Goal: Task Accomplishment & Management: Manage account settings

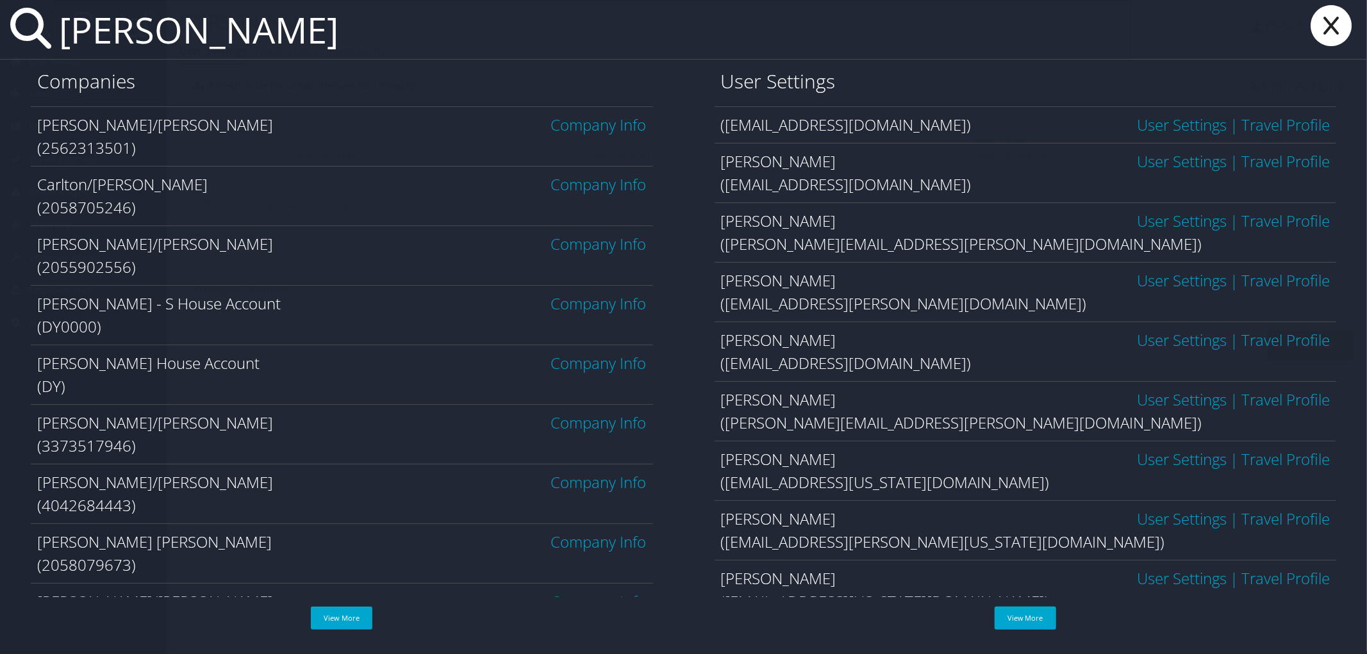
type input "patrick cobb"
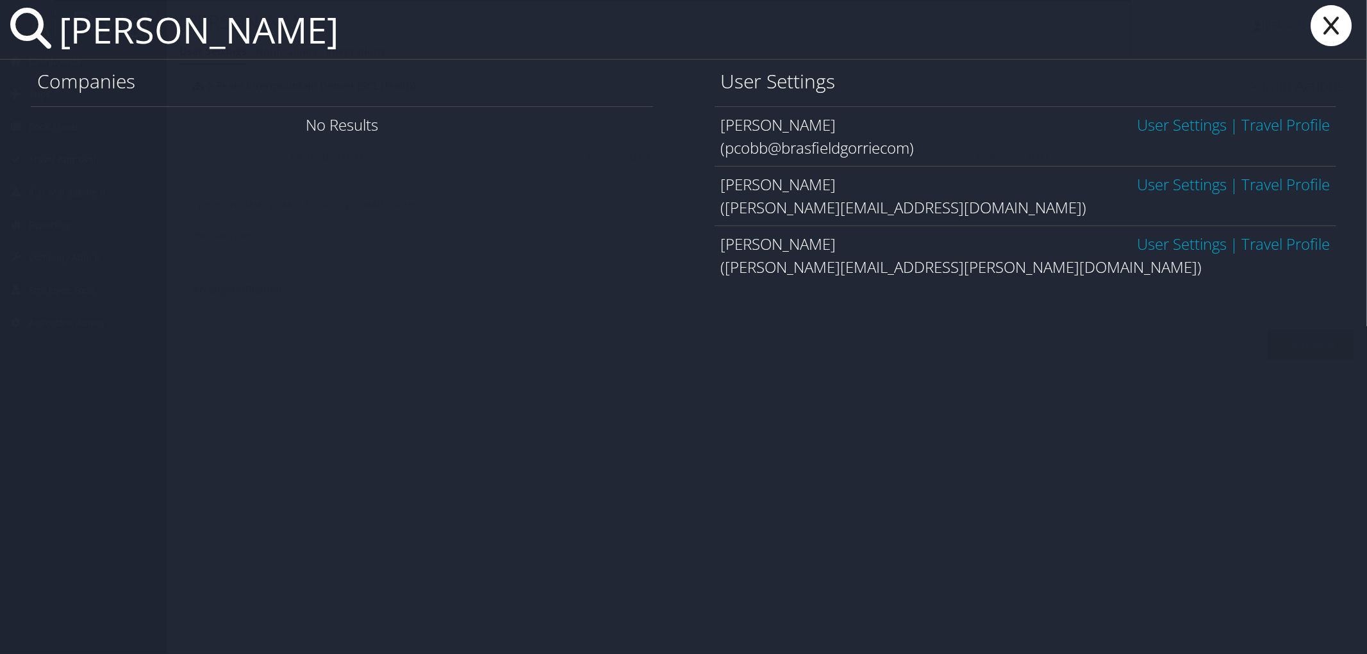
click at [1151, 246] on link "User Settings" at bounding box center [1182, 243] width 90 height 21
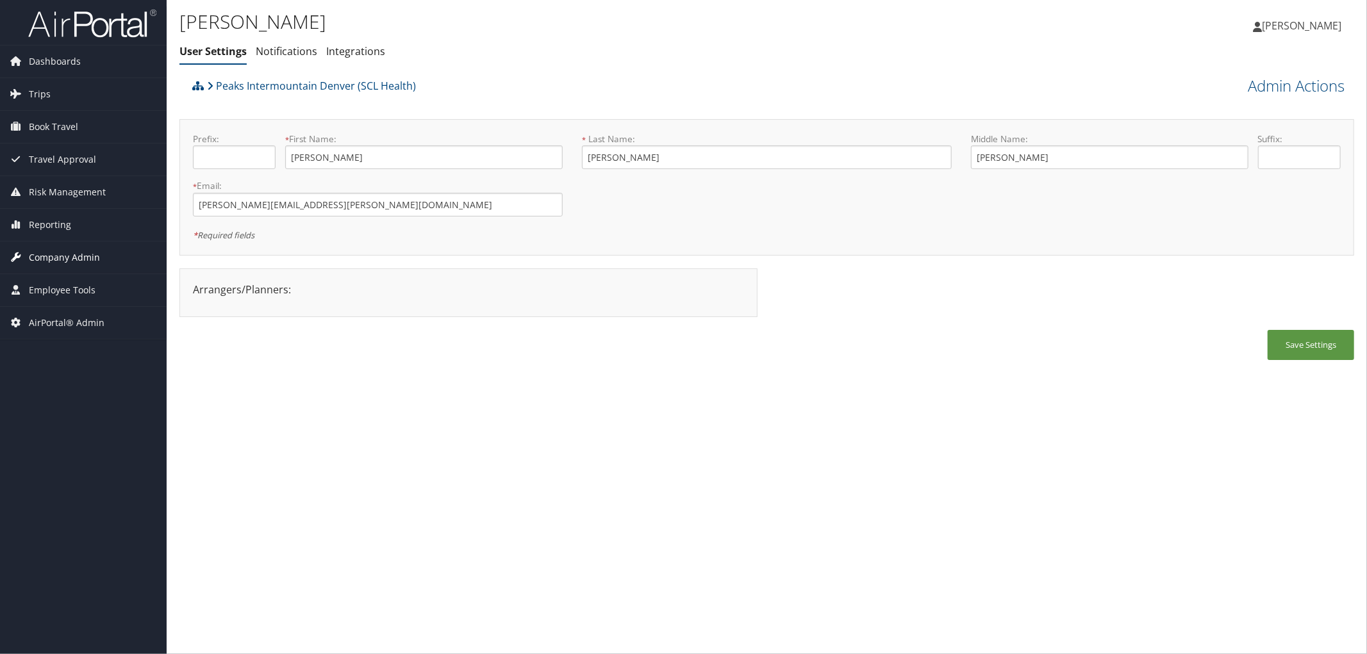
click at [79, 256] on span "Company Admin" at bounding box center [64, 258] width 71 height 32
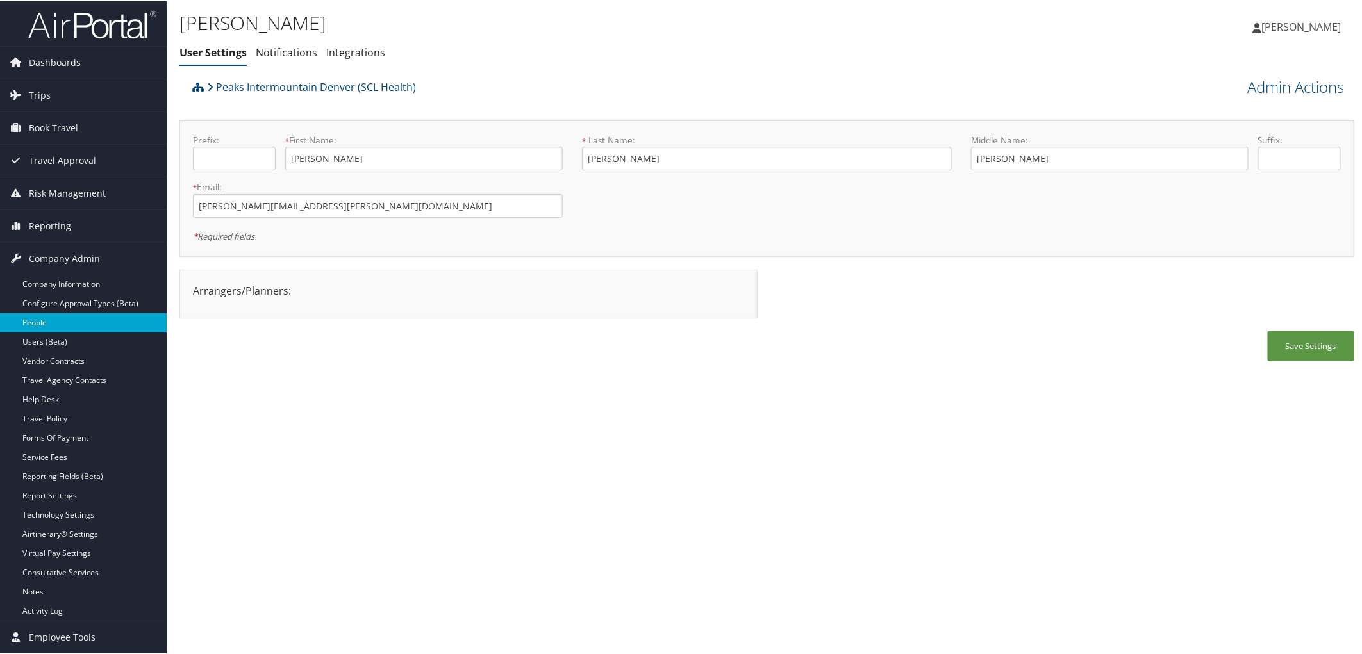
click at [42, 328] on link "People" at bounding box center [83, 321] width 167 height 19
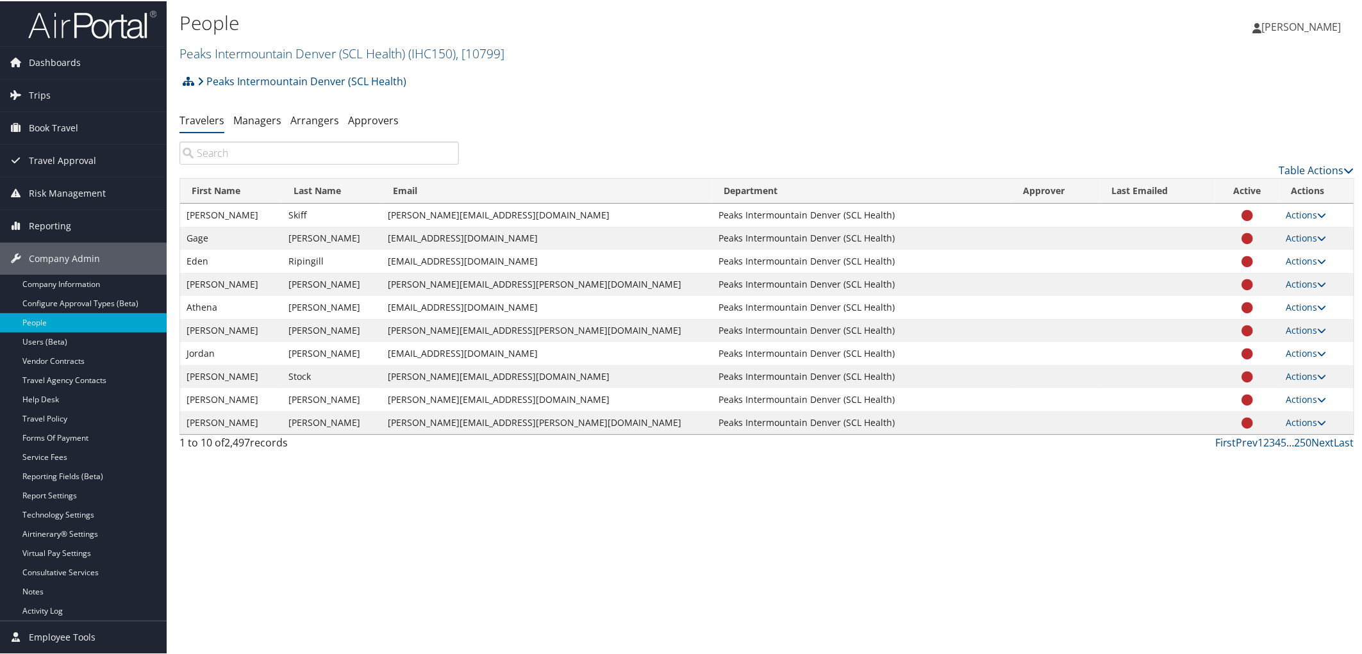
click at [314, 158] on input "search" at bounding box center [318, 151] width 279 height 23
type input "v"
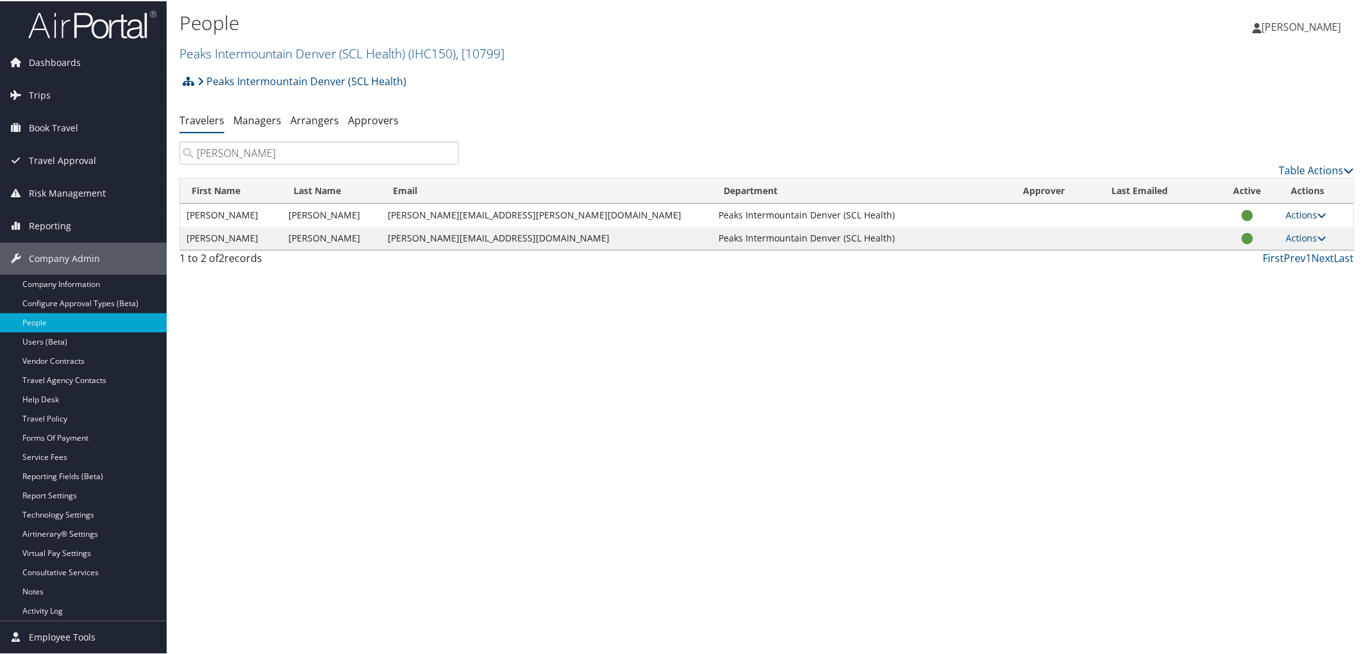
type input "[PERSON_NAME]"
click at [1292, 210] on link "Actions" at bounding box center [1305, 214] width 40 height 12
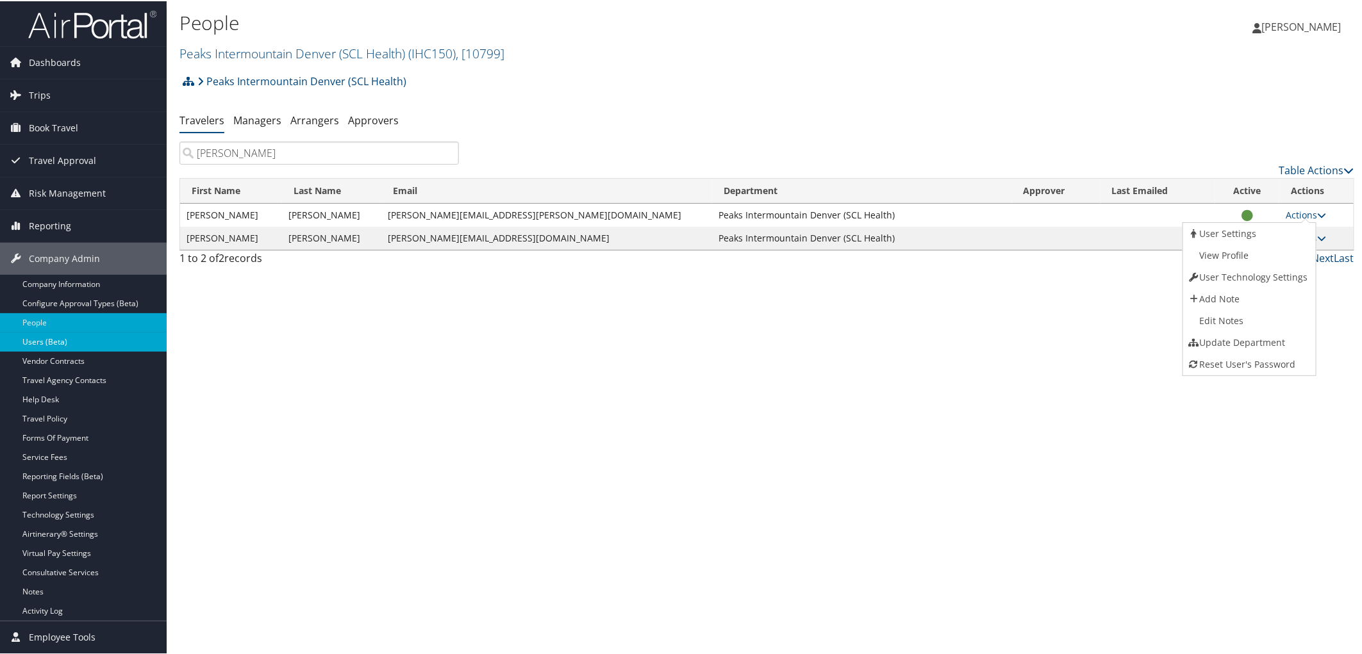
click at [59, 341] on link "Users (Beta)" at bounding box center [83, 340] width 167 height 19
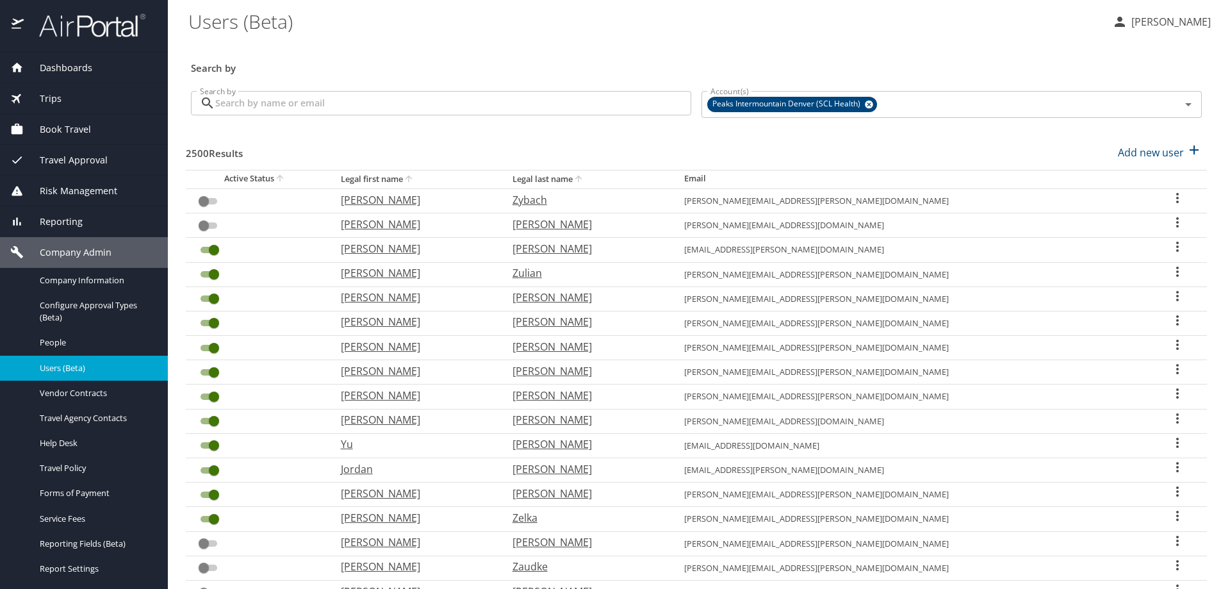
click at [304, 111] on input "Search by" at bounding box center [453, 103] width 476 height 24
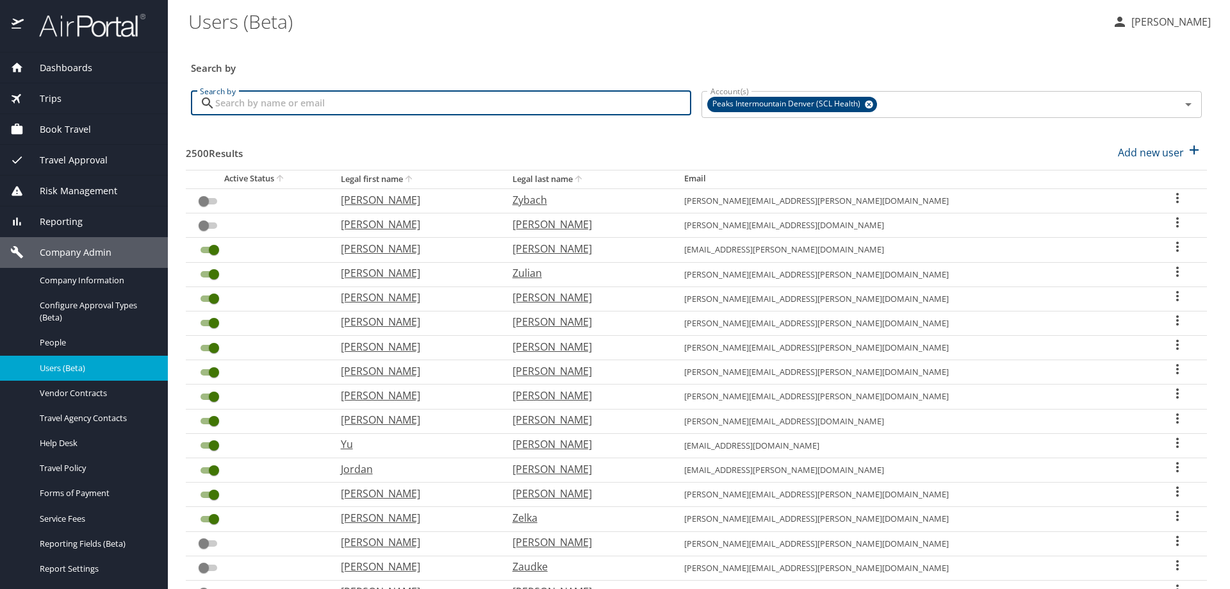
type input "b"
type input "[PERSON_NAME]"
checkbox input "true"
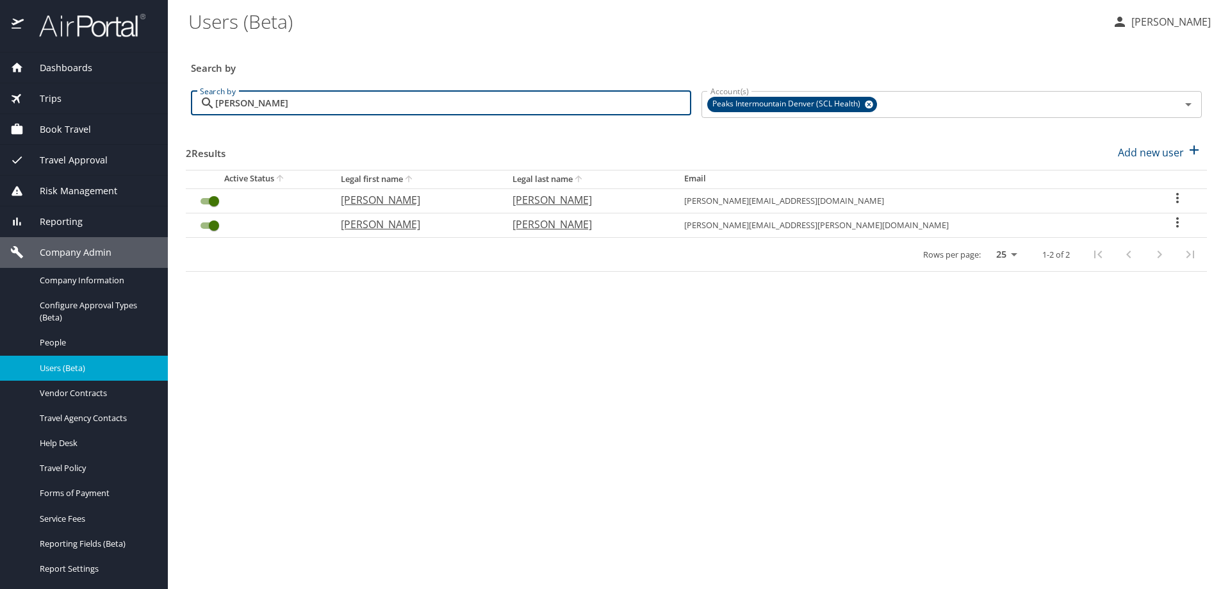
click at [206, 230] on input "User Search Table" at bounding box center [214, 225] width 46 height 15
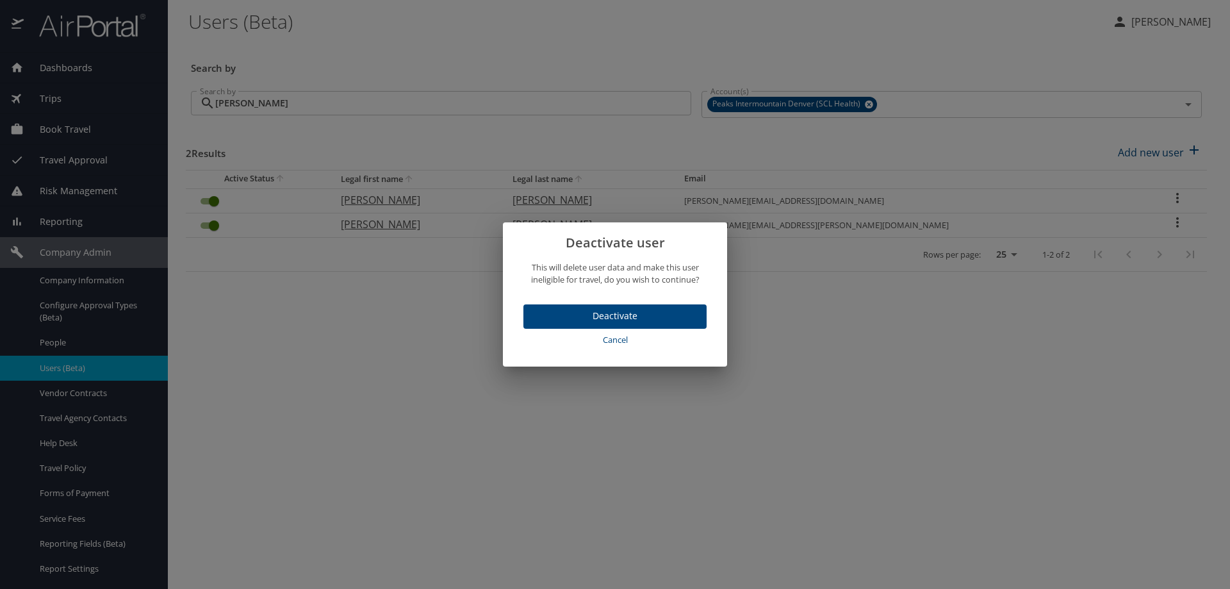
click at [642, 318] on span "Deactivate" at bounding box center [615, 316] width 163 height 16
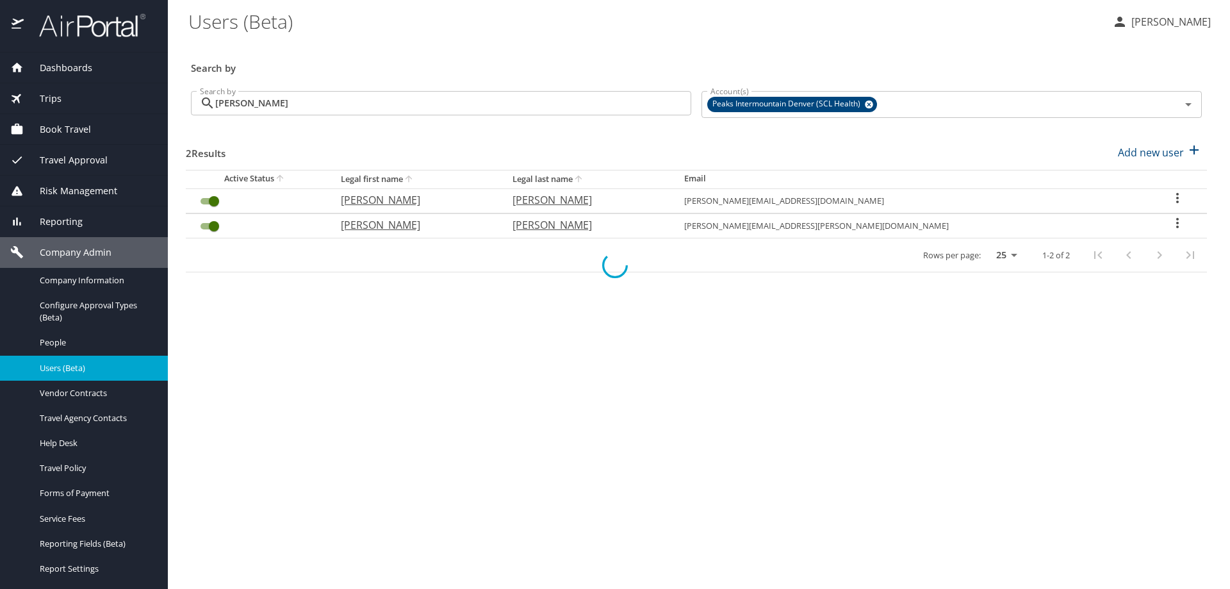
checkbox input "false"
